Goal: Transaction & Acquisition: Book appointment/travel/reservation

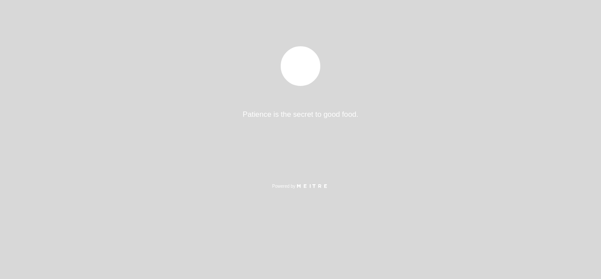
select select "pt"
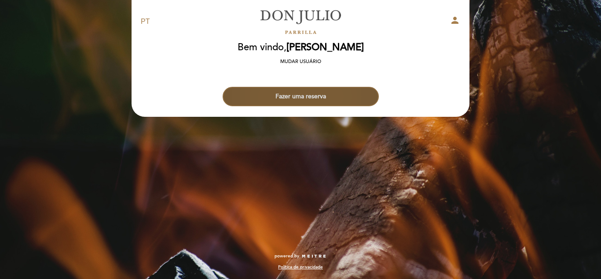
click at [302, 101] on button "Fazer uma reserva" at bounding box center [301, 96] width 156 height 19
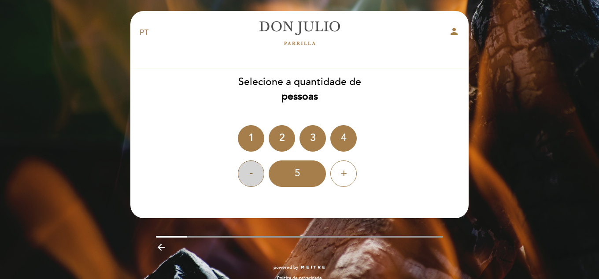
click at [252, 174] on div "-" at bounding box center [251, 173] width 26 height 26
click at [268, 139] on div "2" at bounding box center [281, 138] width 26 height 26
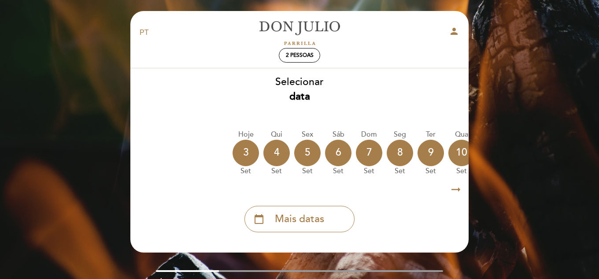
click at [455, 188] on icon "arrow_right_alt" at bounding box center [455, 189] width 13 height 19
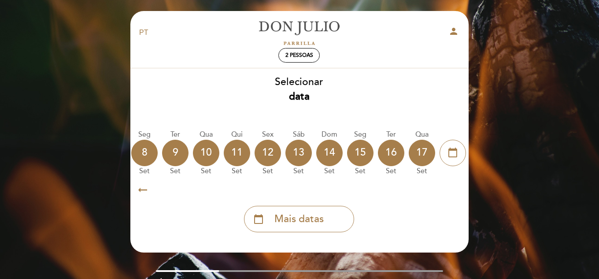
click at [457, 190] on icon "arrow_right_alt" at bounding box center [454, 189] width 13 height 19
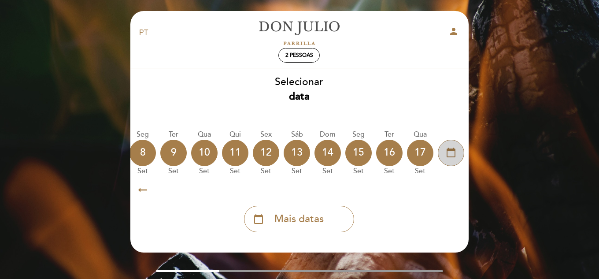
click at [446, 154] on icon "calendar_today" at bounding box center [450, 152] width 11 height 15
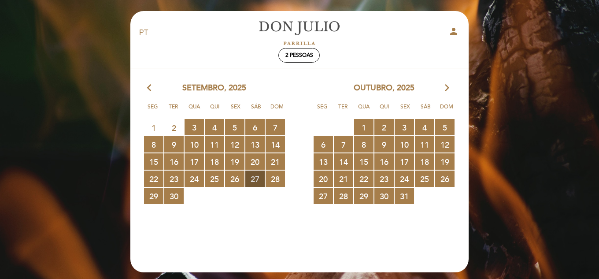
click at [257, 179] on span "27 RESERVAS DISPONÍVEIS" at bounding box center [254, 178] width 19 height 16
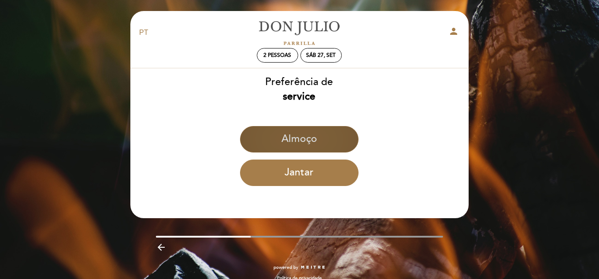
click at [309, 141] on button "Almoço" at bounding box center [299, 139] width 118 height 26
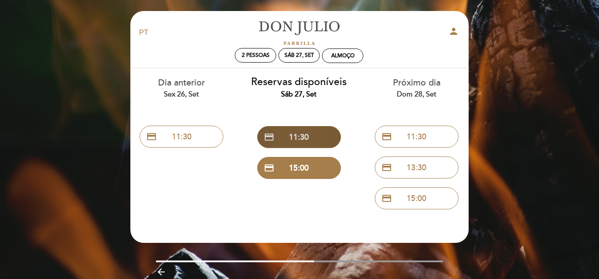
click at [323, 139] on button "credit_card 11:30" at bounding box center [299, 137] width 84 height 22
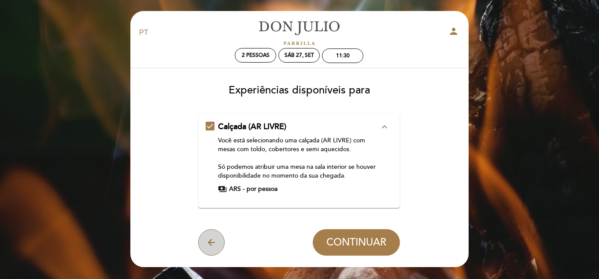
click at [206, 247] on icon "arrow_back" at bounding box center [211, 242] width 11 height 11
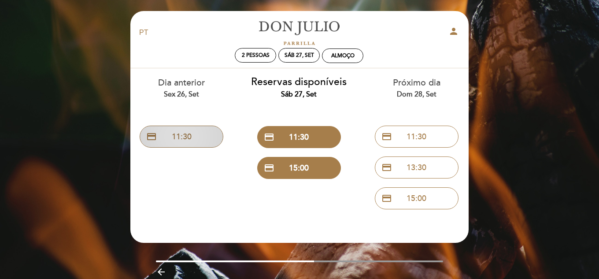
click at [189, 135] on button "credit_card 11:30" at bounding box center [182, 136] width 84 height 22
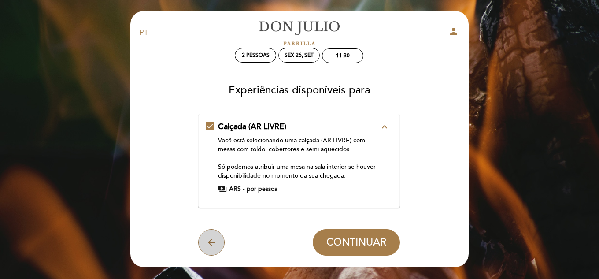
click at [211, 244] on icon "arrow_back" at bounding box center [211, 242] width 11 height 11
